Goal: Answer question/provide support

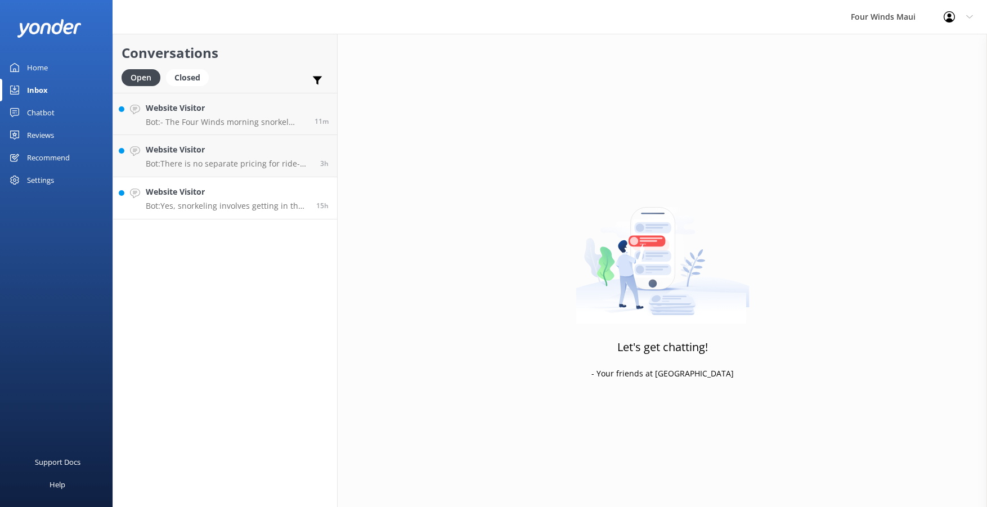
click at [214, 184] on link "Website Visitor Bot: Yes, snorkeling involves getting in the water. Our tours p…" at bounding box center [225, 198] width 224 height 42
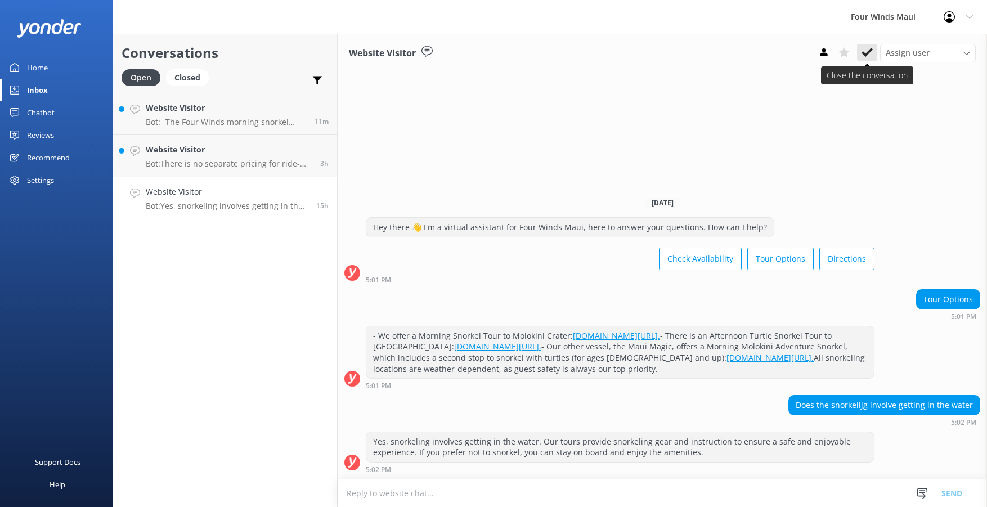
click at [873, 54] on button at bounding box center [867, 52] width 20 height 17
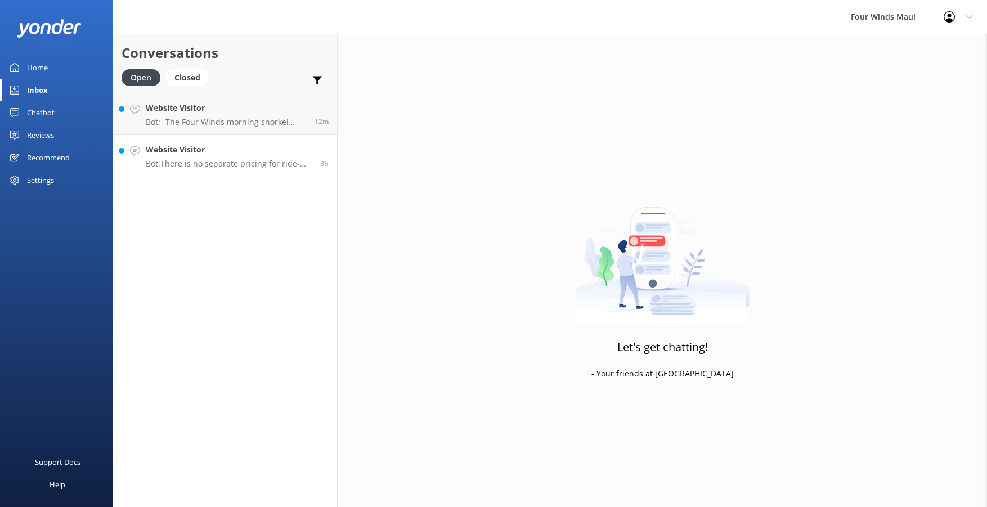
click at [222, 161] on p "Bot: There is no separate pricing for ride-along guests; the cost is the same a…" at bounding box center [229, 164] width 166 height 10
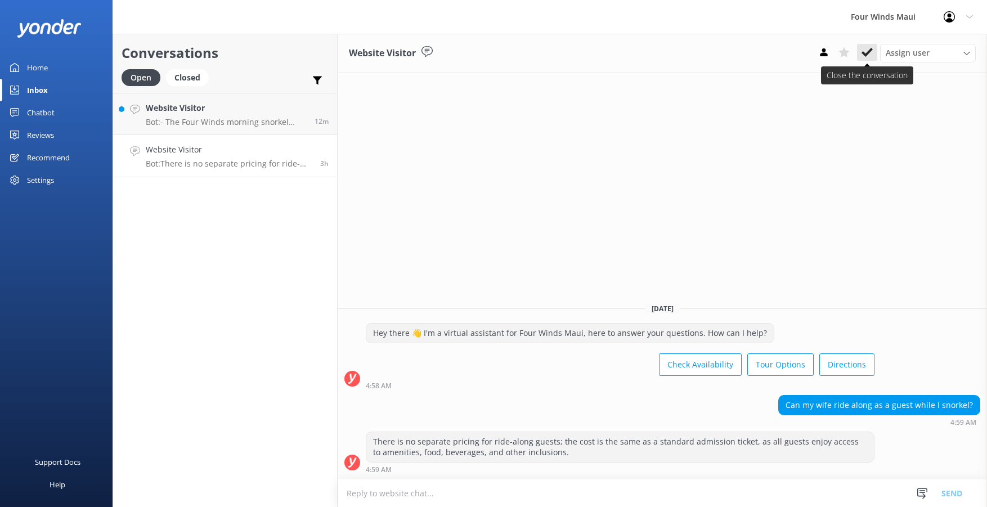
click at [873, 57] on button at bounding box center [867, 52] width 20 height 17
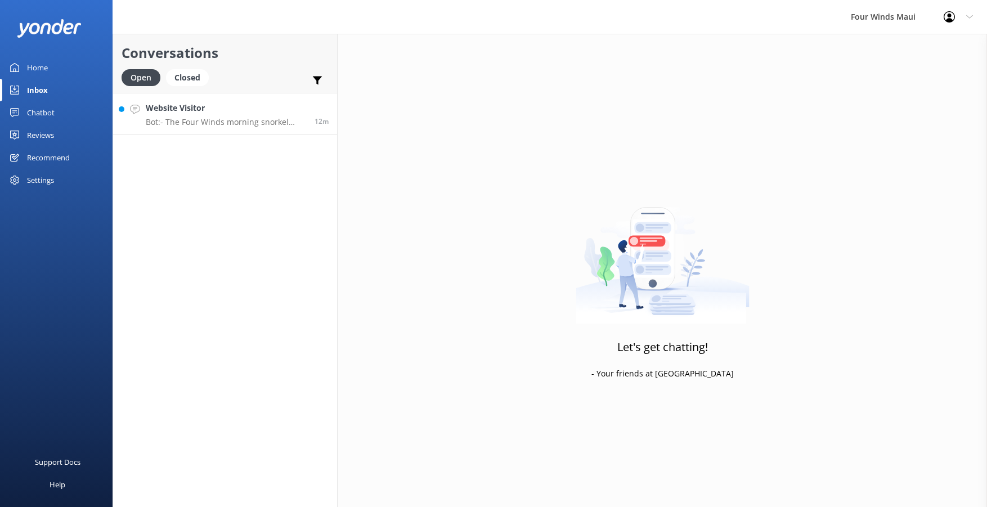
click at [210, 104] on h4 "Website Visitor" at bounding box center [226, 108] width 160 height 12
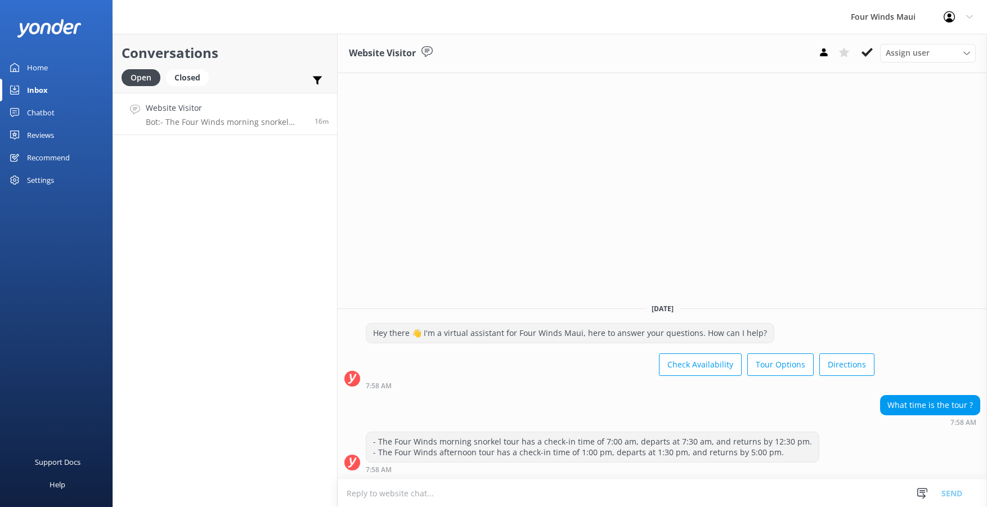
click at [206, 111] on h4 "Website Visitor" at bounding box center [226, 108] width 160 height 12
click at [874, 57] on button at bounding box center [867, 52] width 20 height 17
